Goal: Transaction & Acquisition: Purchase product/service

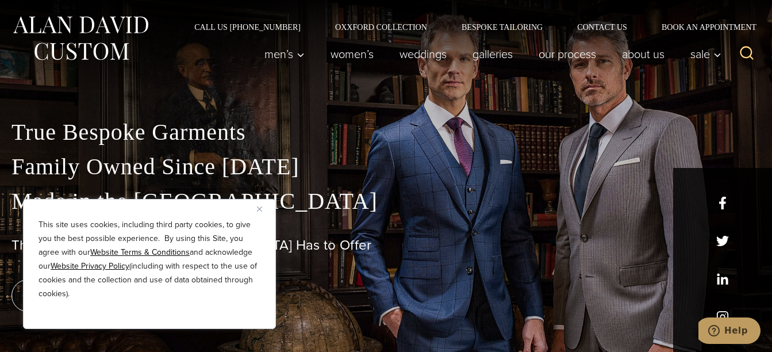
click at [259, 209] on img "Close" at bounding box center [259, 208] width 5 height 5
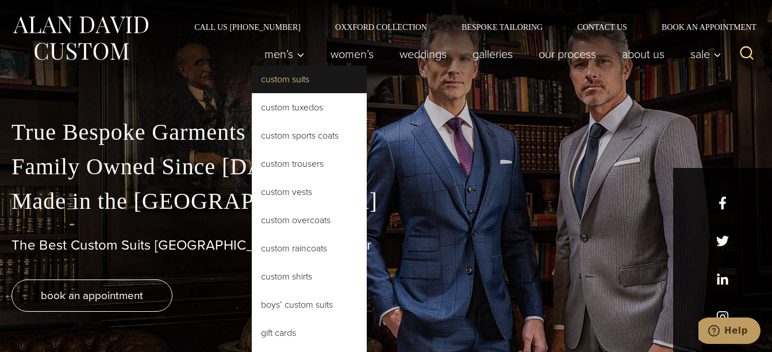
click at [301, 78] on link "Custom Suits" at bounding box center [309, 79] width 115 height 28
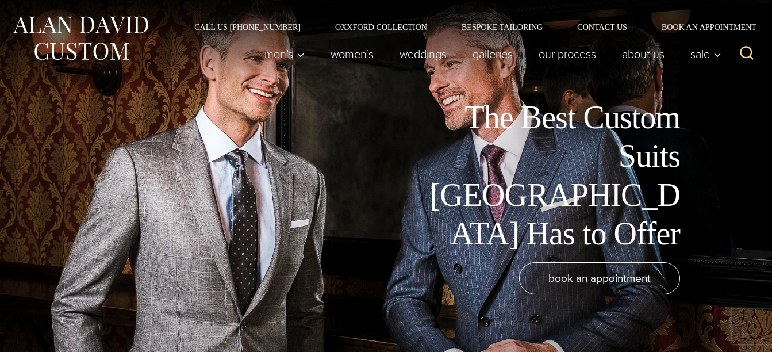
click at [630, 162] on h1 "The Best Custom Suits [GEOGRAPHIC_DATA] Has to Offer" at bounding box center [550, 175] width 259 height 155
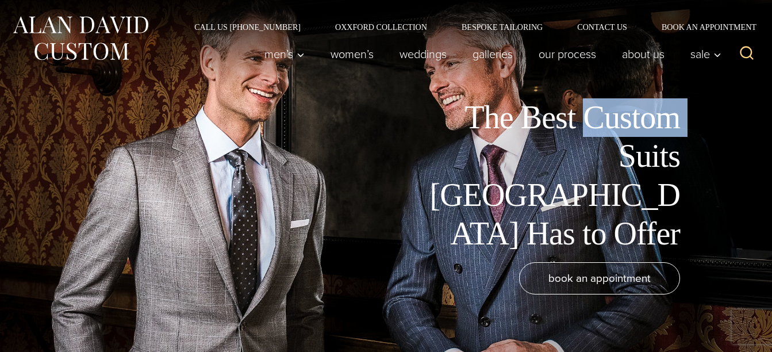
click at [630, 162] on h1 "The Best Custom Suits [GEOGRAPHIC_DATA] Has to Offer" at bounding box center [550, 175] width 259 height 155
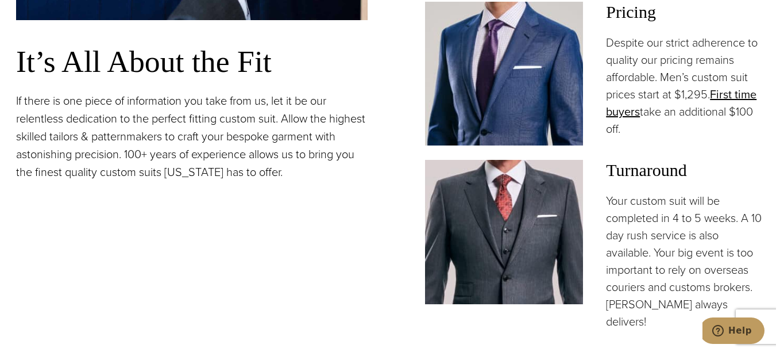
scroll to position [922, 0]
